Goal: Information Seeking & Learning: Learn about a topic

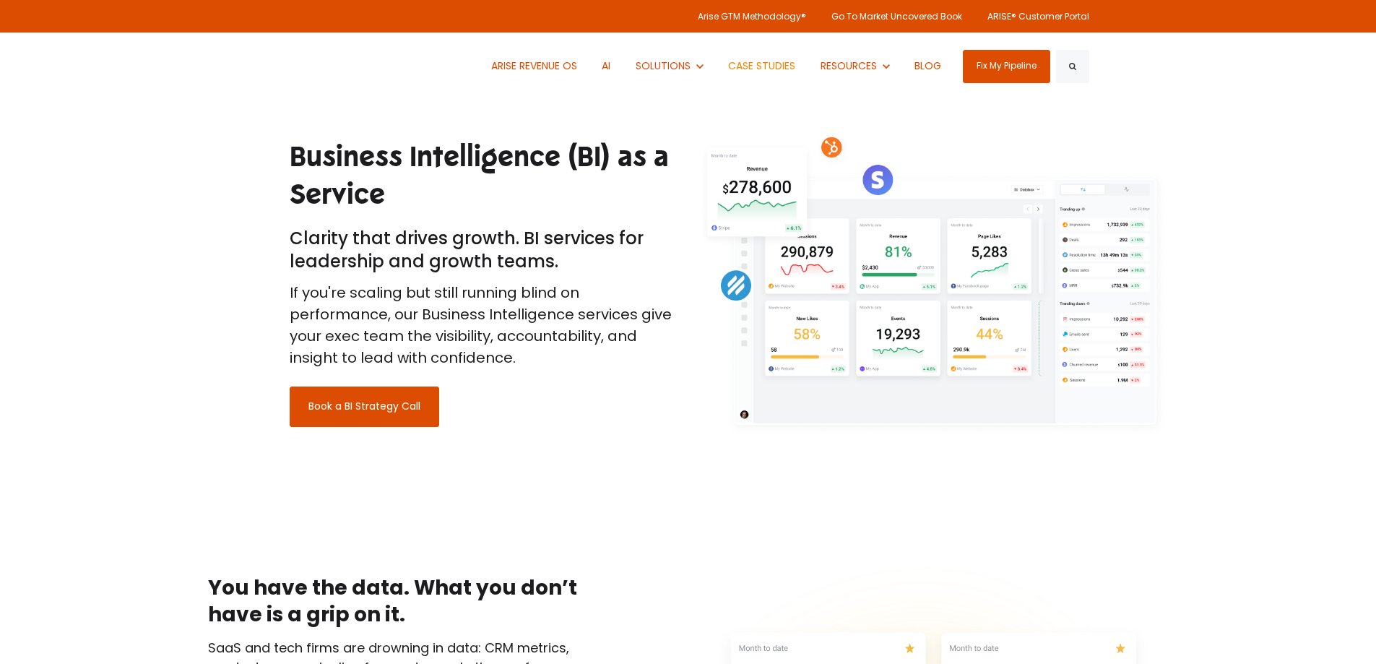
click at [764, 59] on link "CASE STUDIES" at bounding box center [762, 66] width 89 height 67
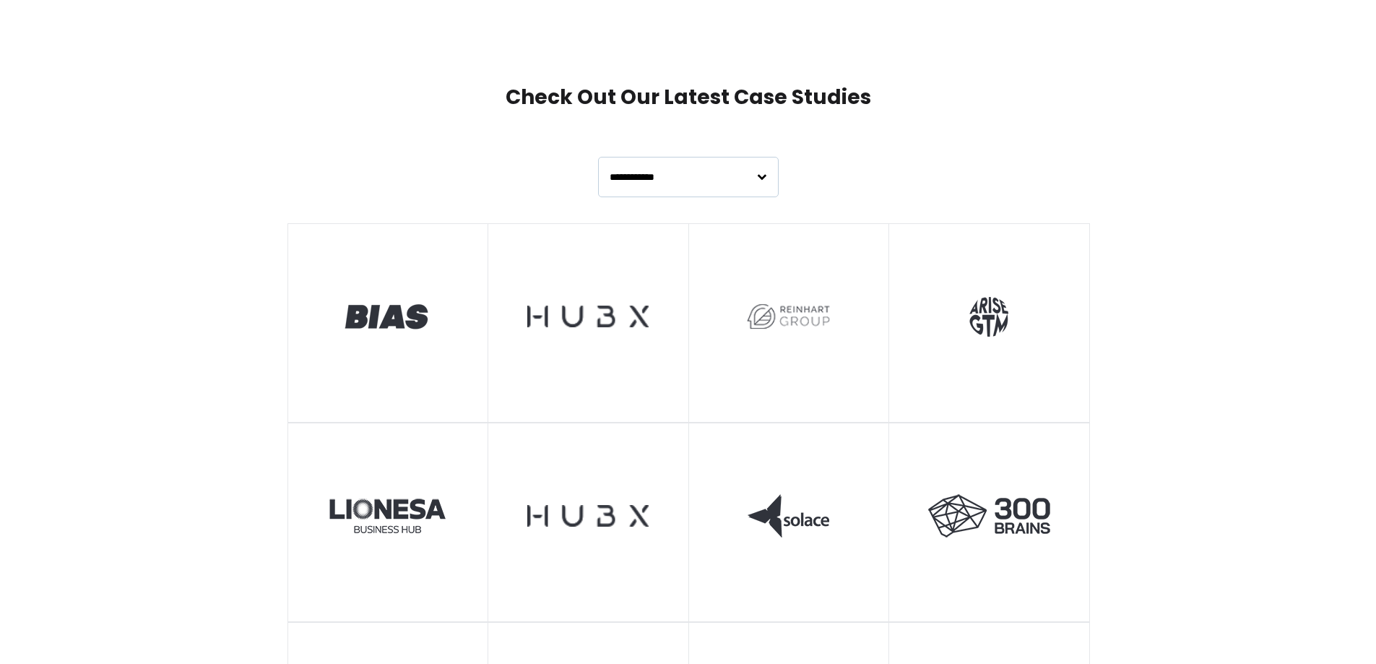
scroll to position [578, 0]
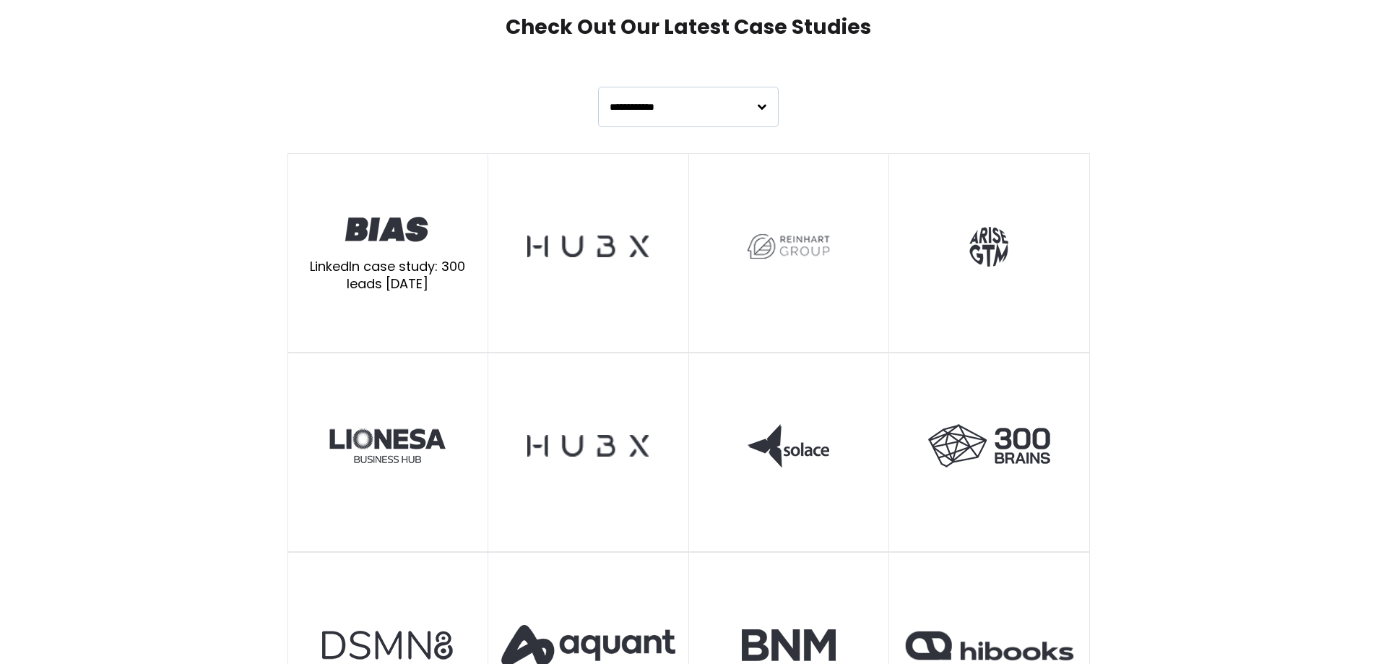
click at [410, 232] on img at bounding box center [387, 229] width 90 height 32
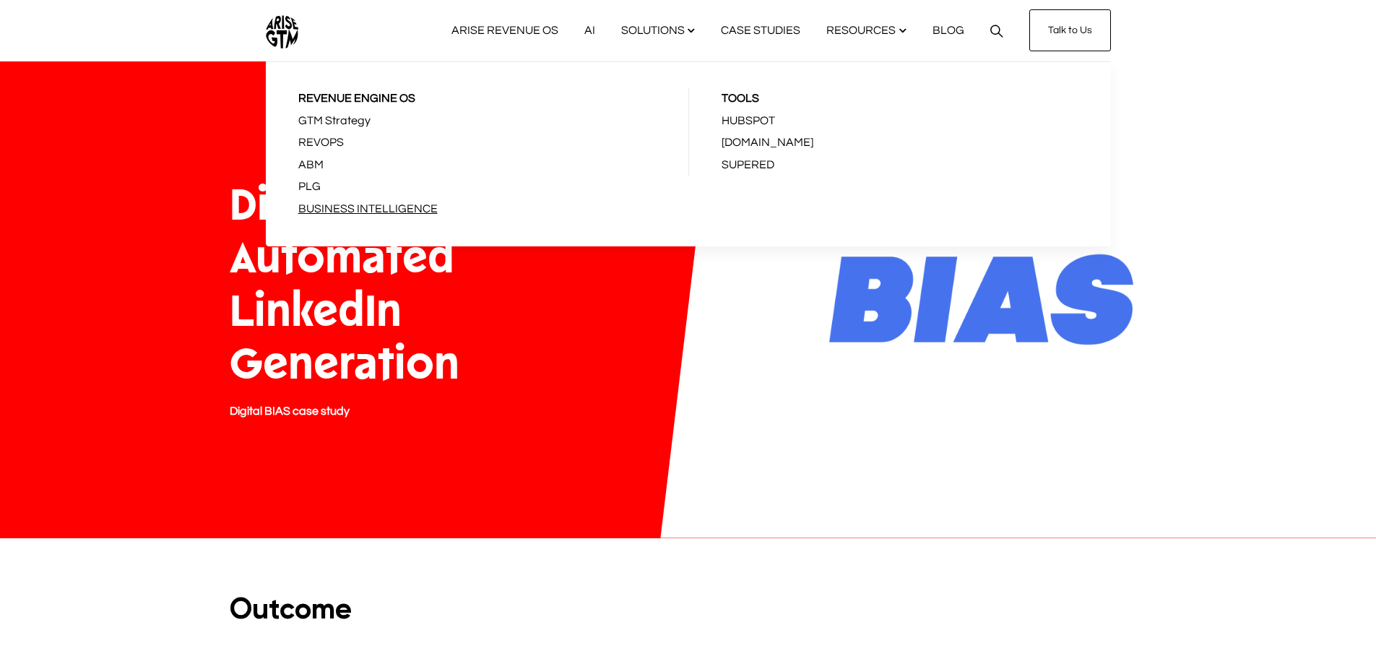
click at [408, 207] on link "BUSINESS INTELLIGENCE" at bounding box center [477, 210] width 397 height 22
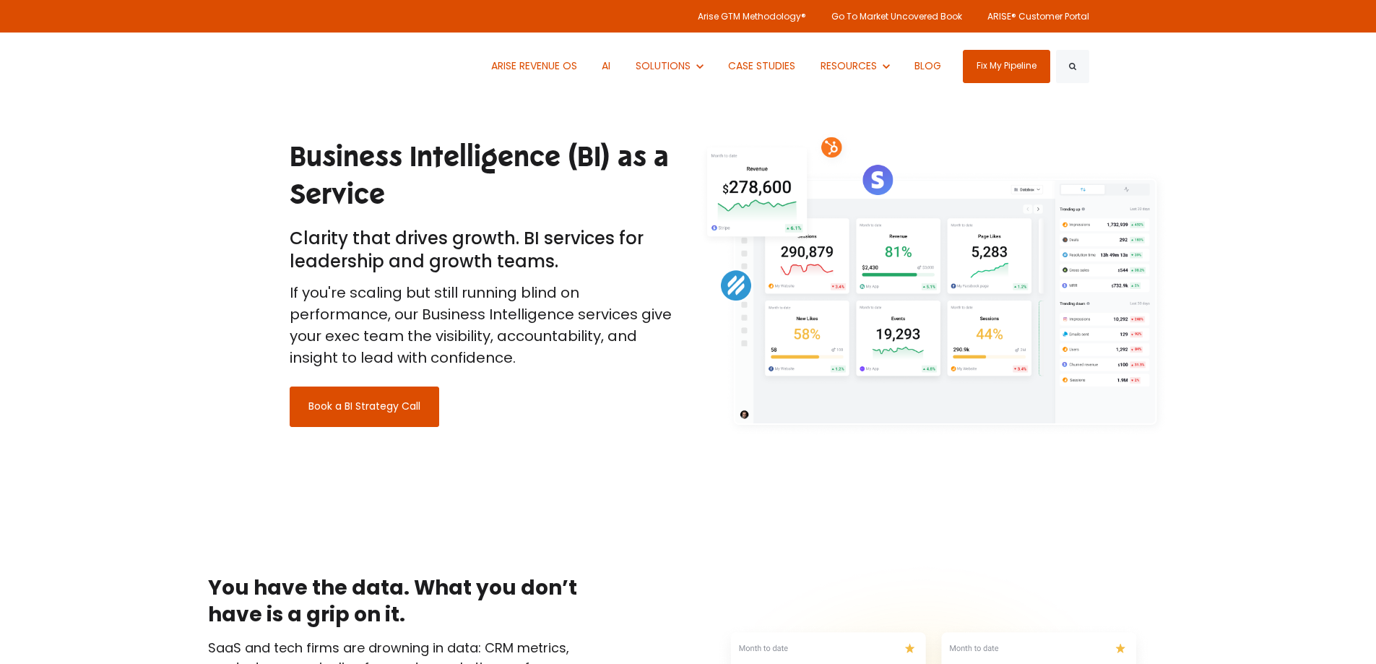
click at [121, 333] on div "Business Intelligence (BI) as a Service Clarity that drives growth. BI services…" at bounding box center [688, 250] width 1376 height 457
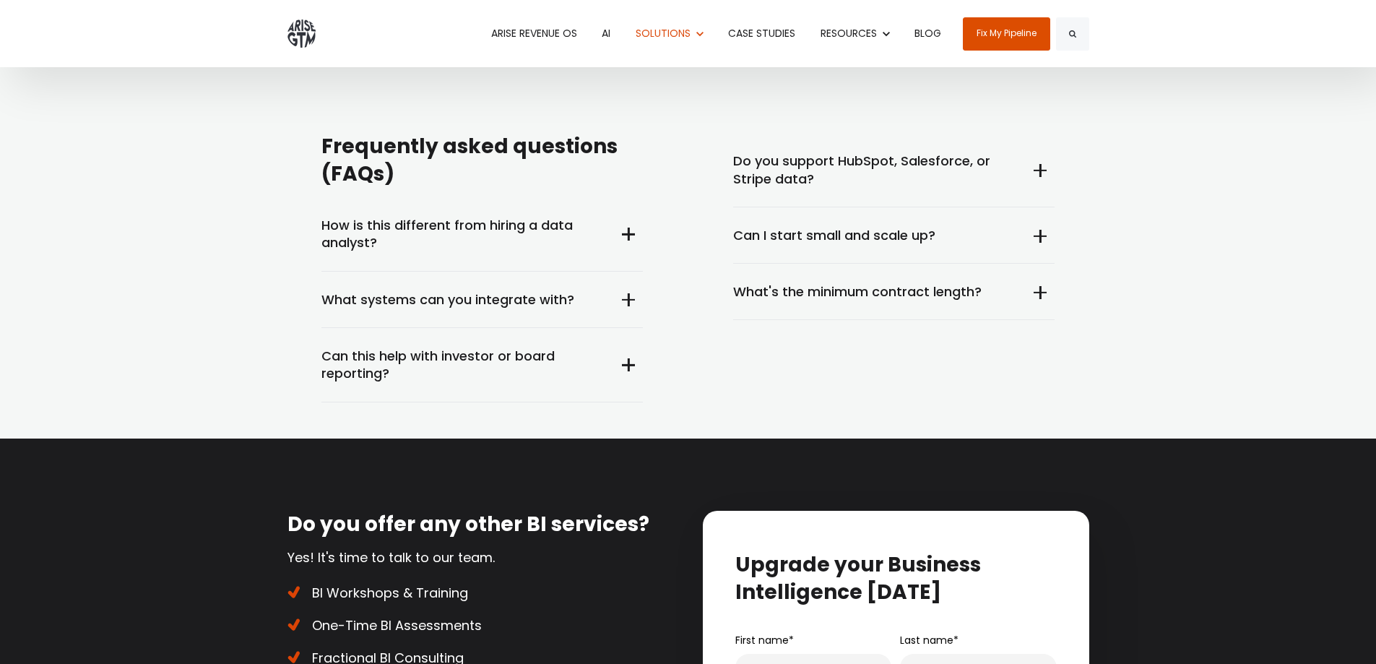
scroll to position [5365, 0]
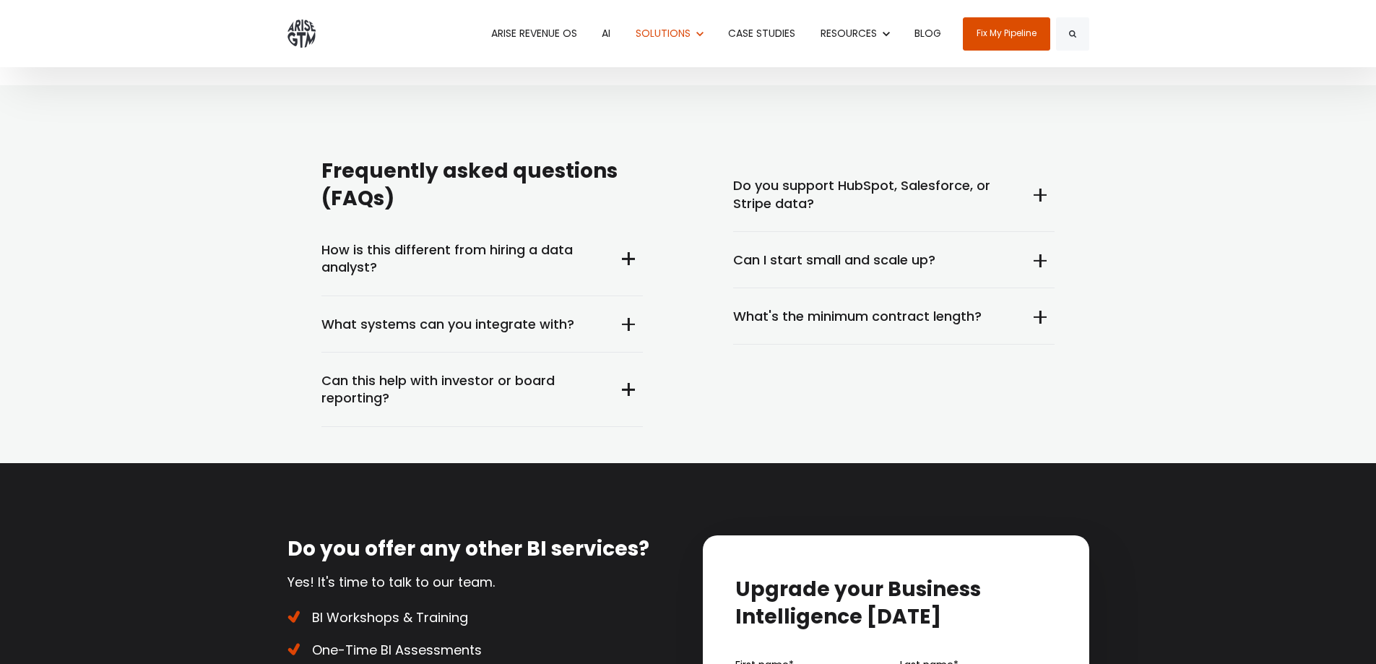
click at [633, 235] on summary "How is this different from hiring a data analyst?" at bounding box center [483, 259] width 322 height 74
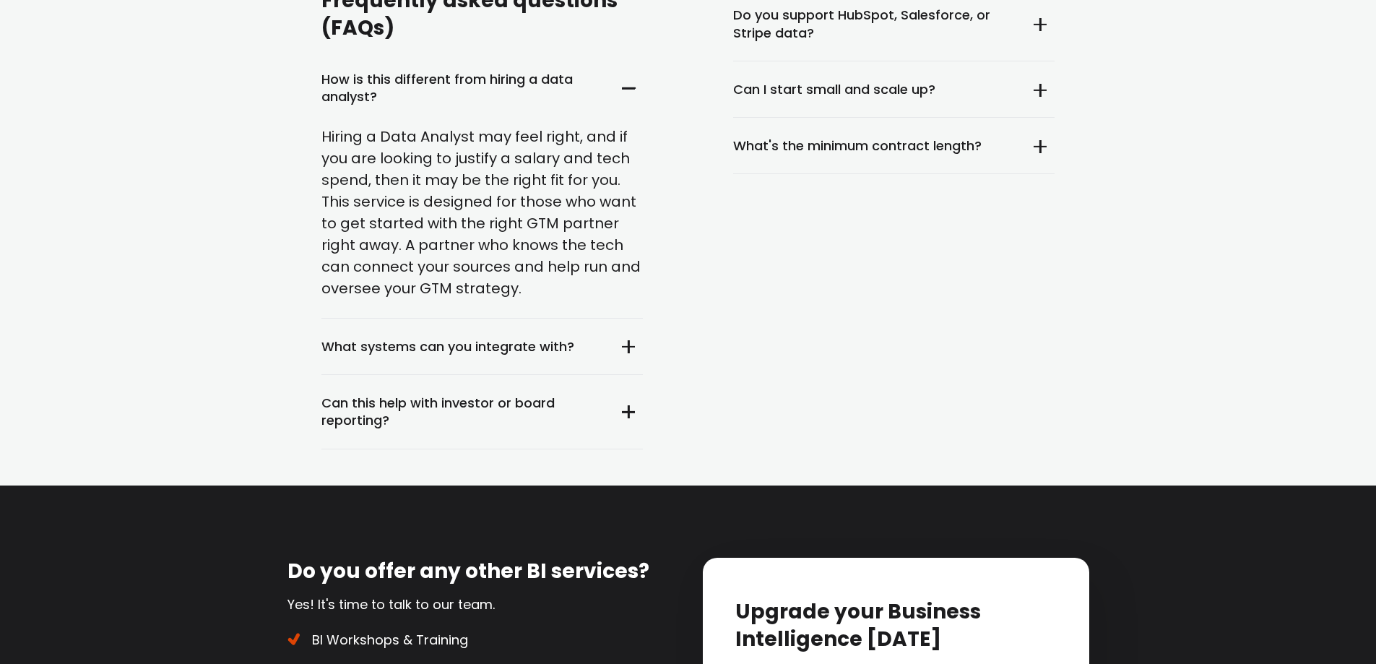
scroll to position [5582, 0]
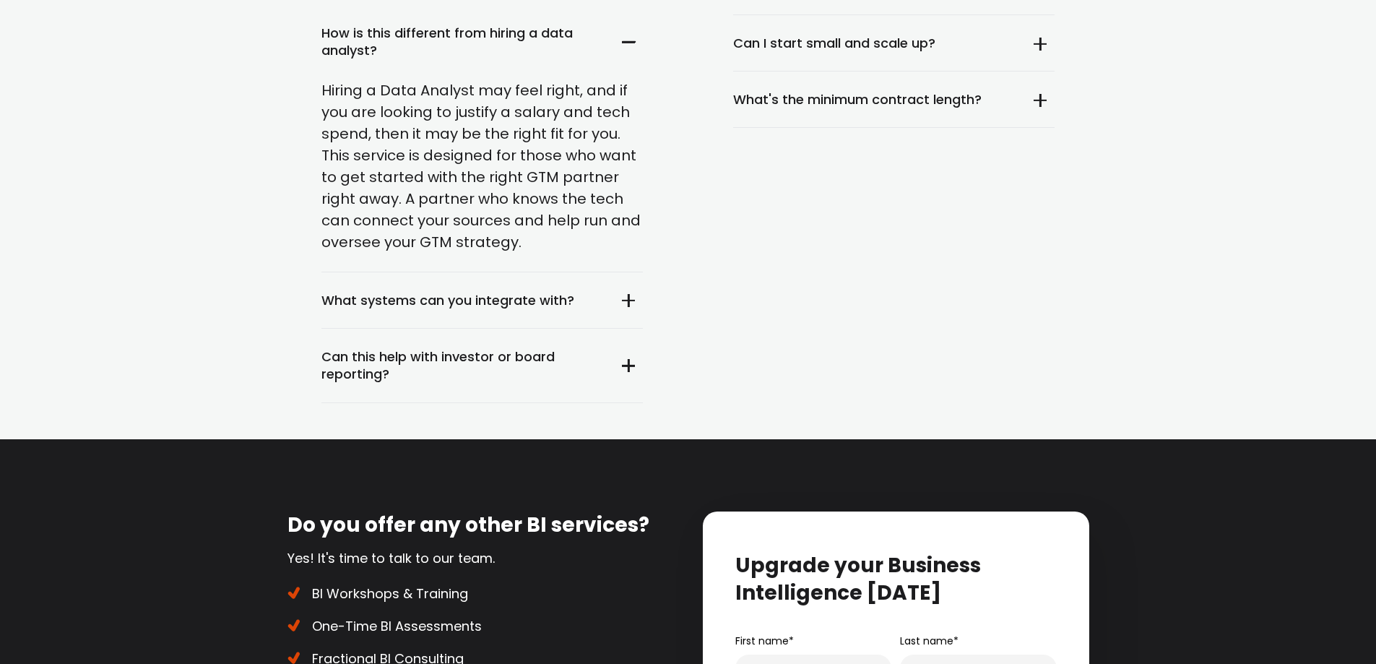
click at [626, 280] on summary "What systems can you integrate with?" at bounding box center [483, 300] width 322 height 56
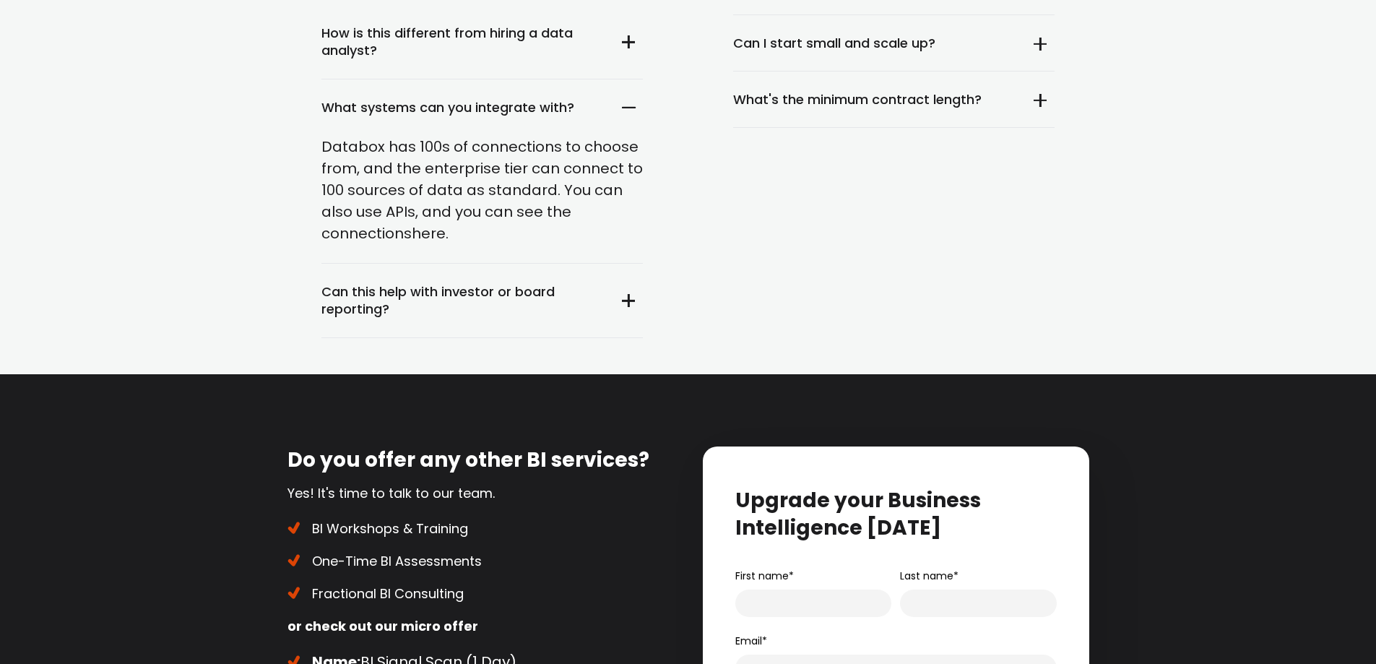
click at [630, 281] on summary "Can this help with investor or board reporting?" at bounding box center [483, 301] width 322 height 74
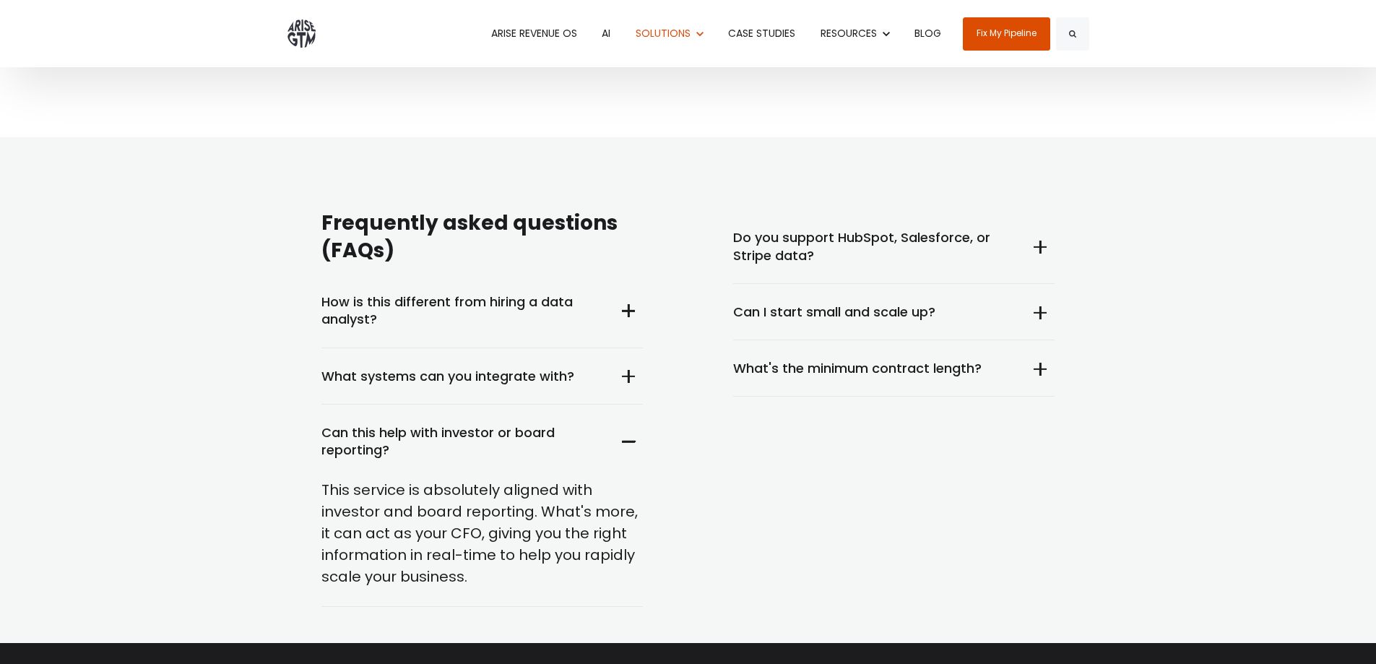
scroll to position [5293, 0]
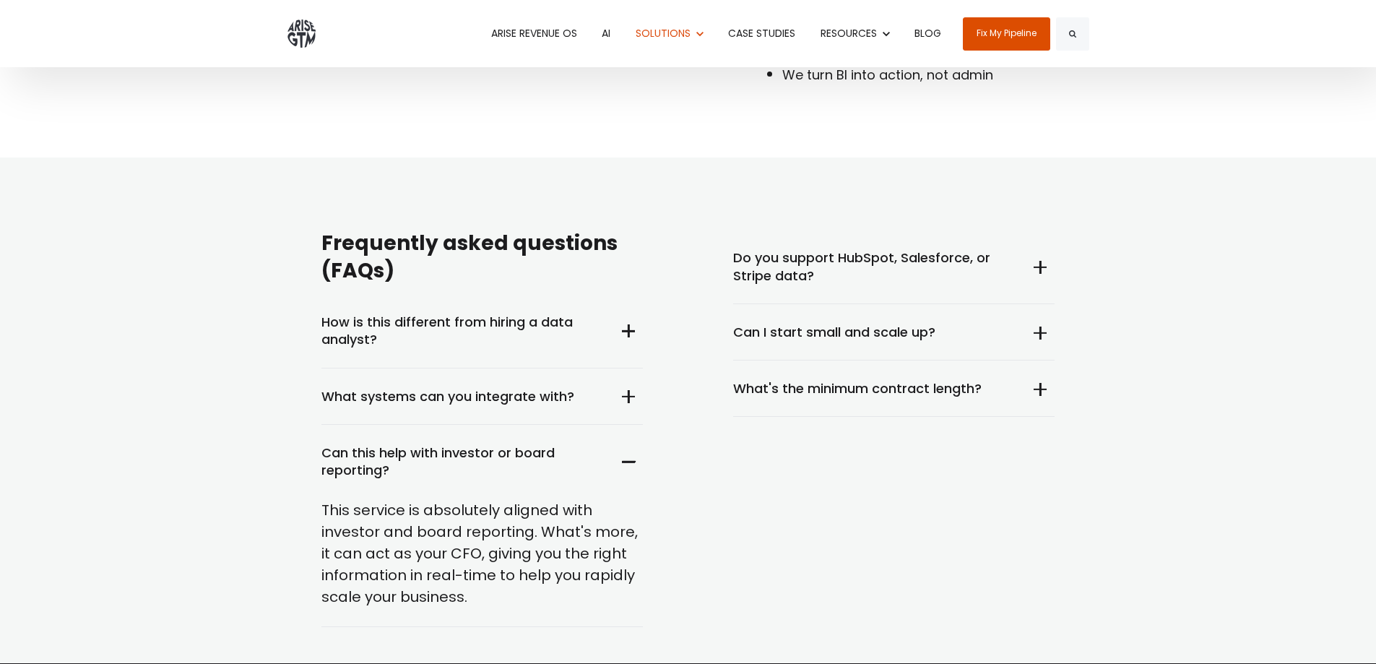
click at [1039, 247] on summary "Do you support HubSpot, Salesforce, or Stripe data?" at bounding box center [894, 267] width 322 height 74
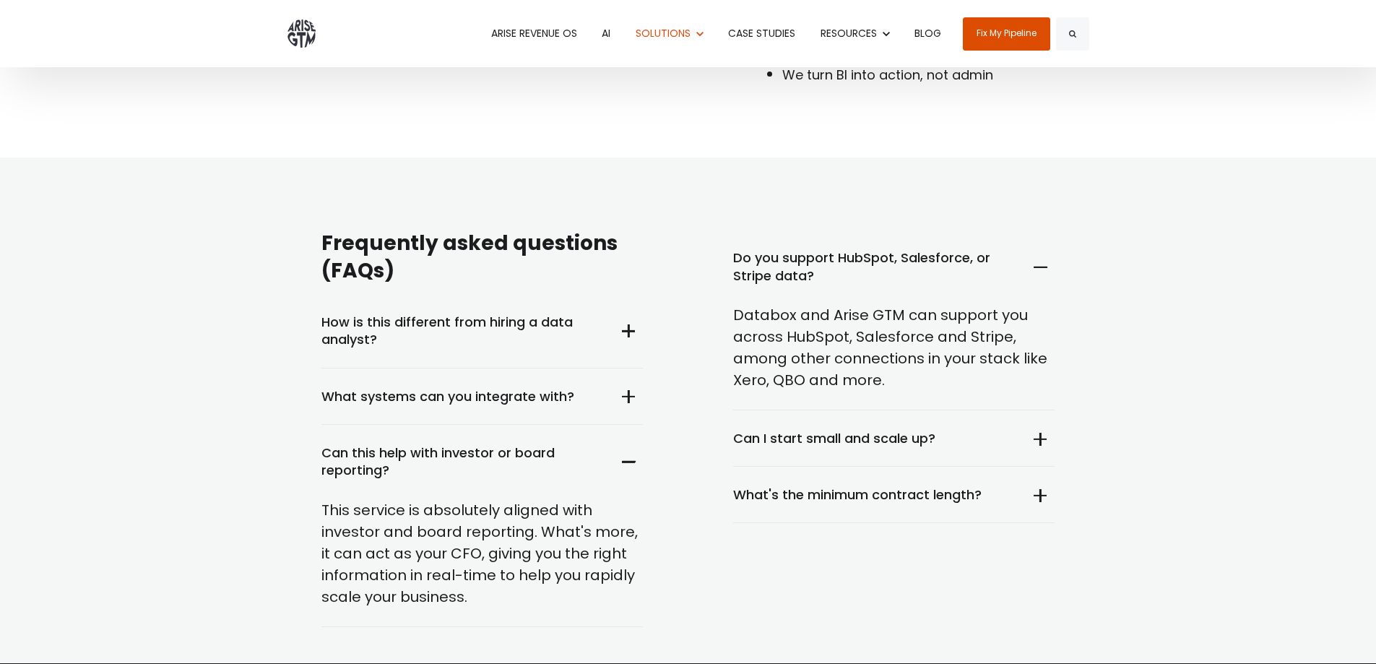
click at [1033, 244] on summary "Do you support HubSpot, Salesforce, or Stripe data?" at bounding box center [894, 267] width 322 height 74
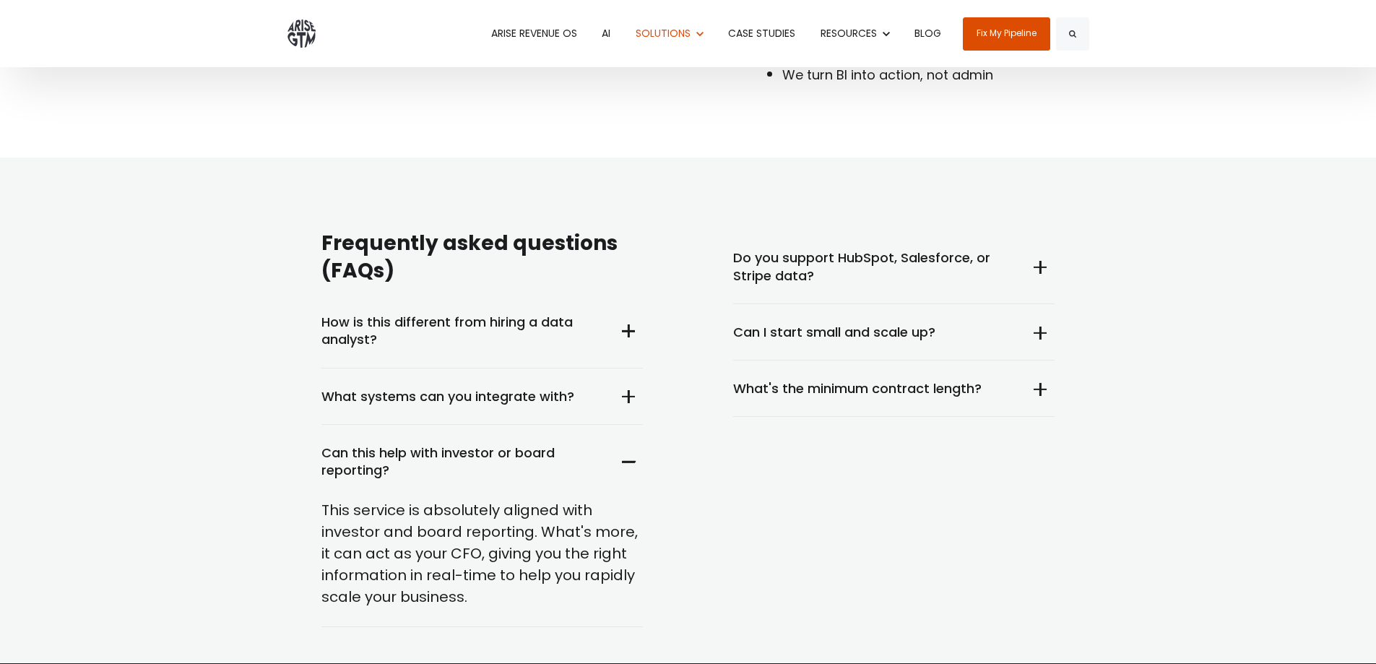
click at [1042, 311] on summary "Can I start small and scale up?" at bounding box center [894, 332] width 322 height 56
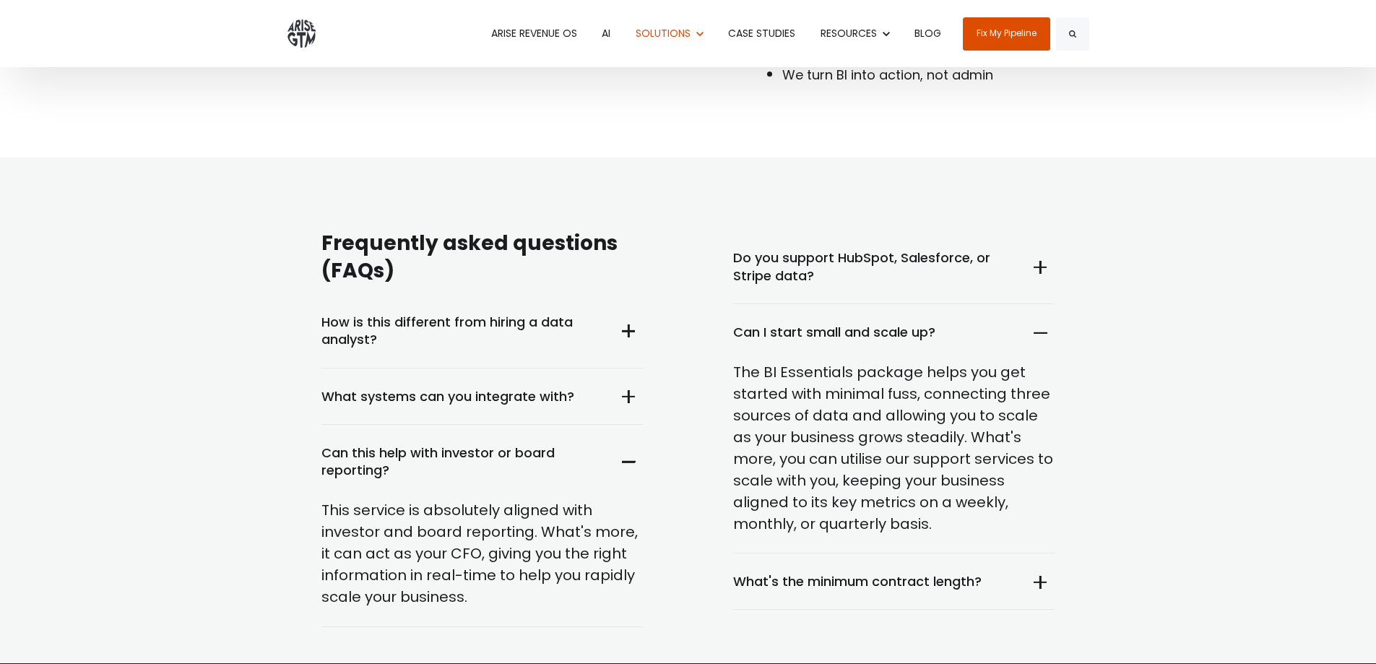
click at [1042, 311] on summary "Can I start small and scale up?" at bounding box center [894, 332] width 322 height 56
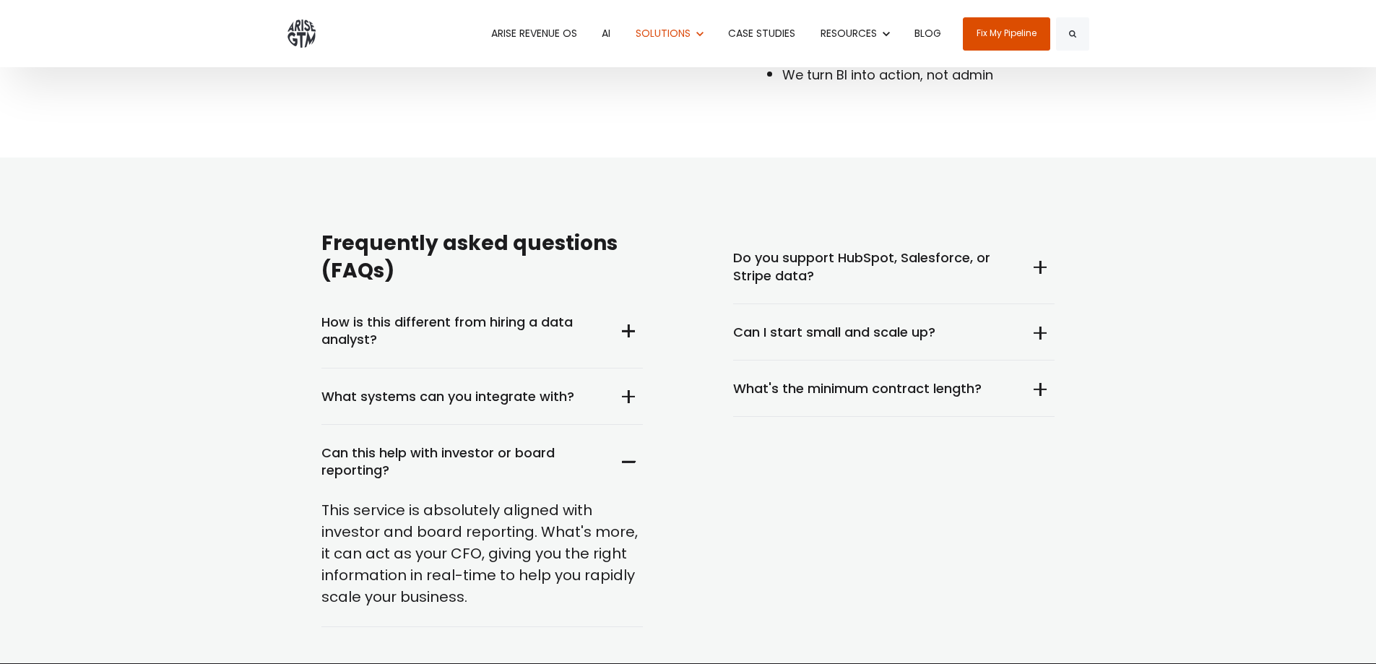
click at [1032, 366] on summary "What's the minimum contract length?" at bounding box center [894, 389] width 322 height 56
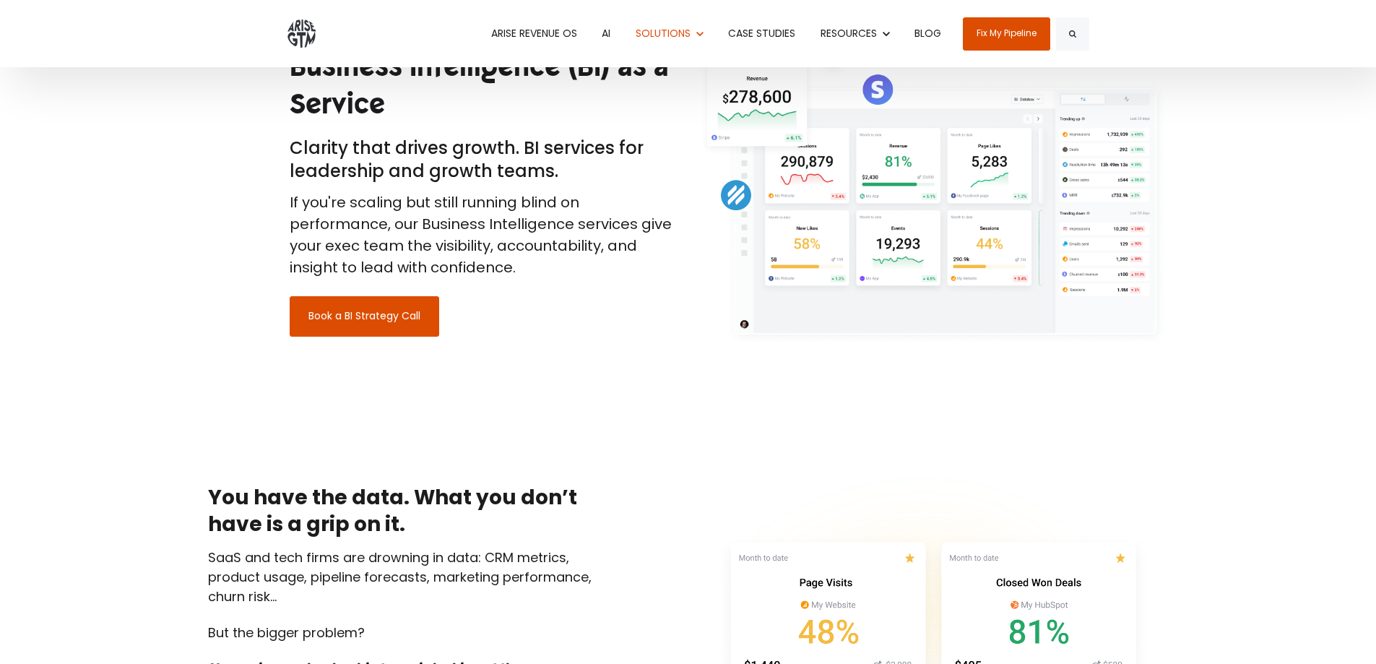
scroll to position [0, 0]
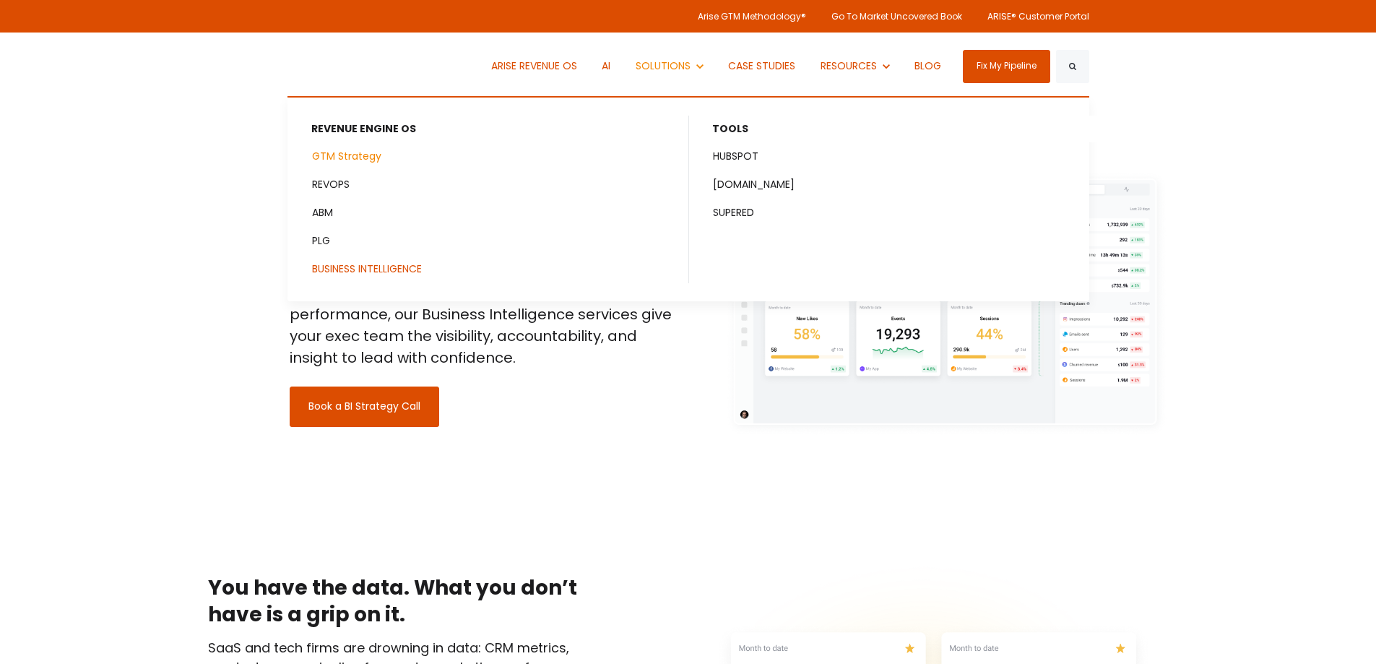
click at [363, 153] on link "GTM Strategy" at bounding box center [489, 156] width 400 height 27
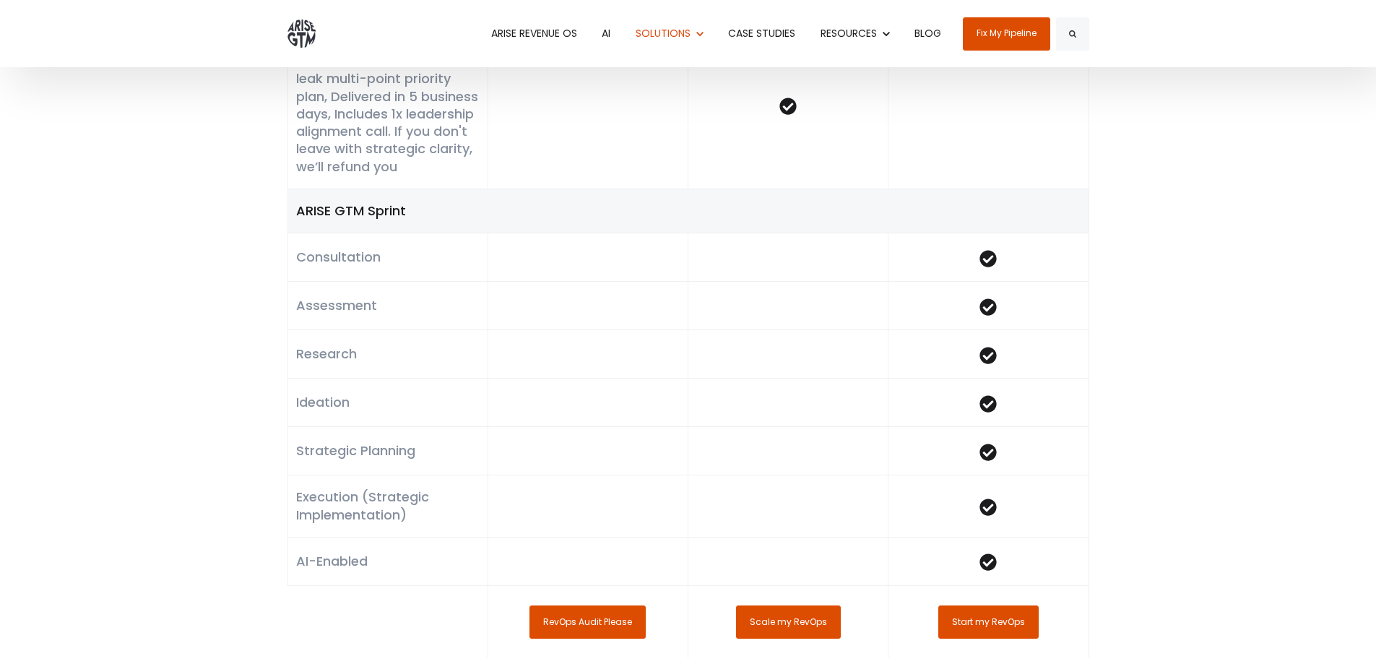
scroll to position [1156, 0]
